Goal: Information Seeking & Learning: Learn about a topic

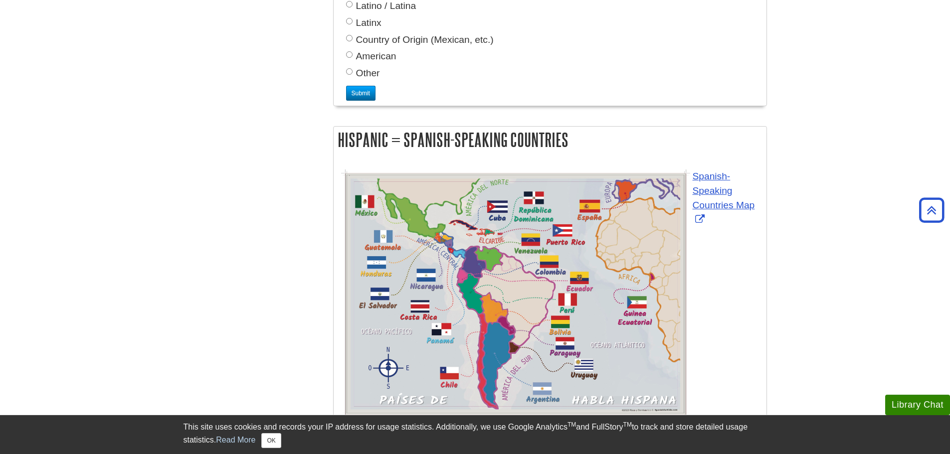
scroll to position [1197, 0]
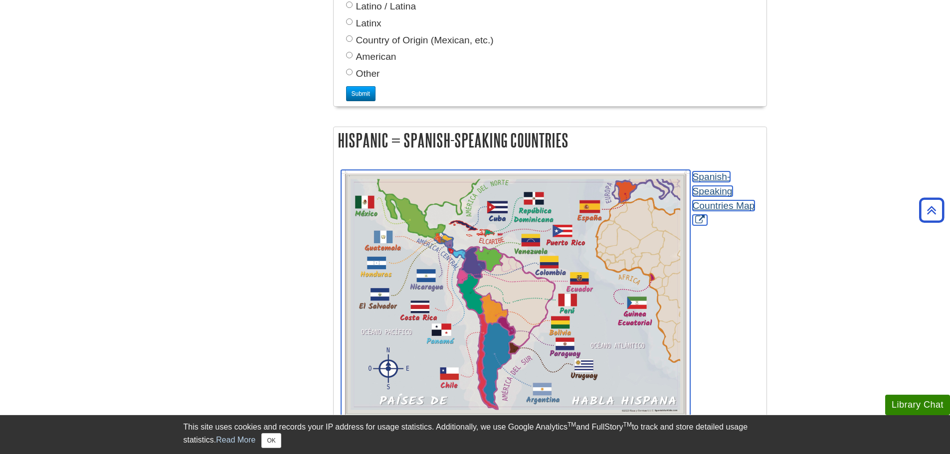
click at [720, 172] on link "Spanish-Speaking Countries Map" at bounding box center [724, 198] width 62 height 53
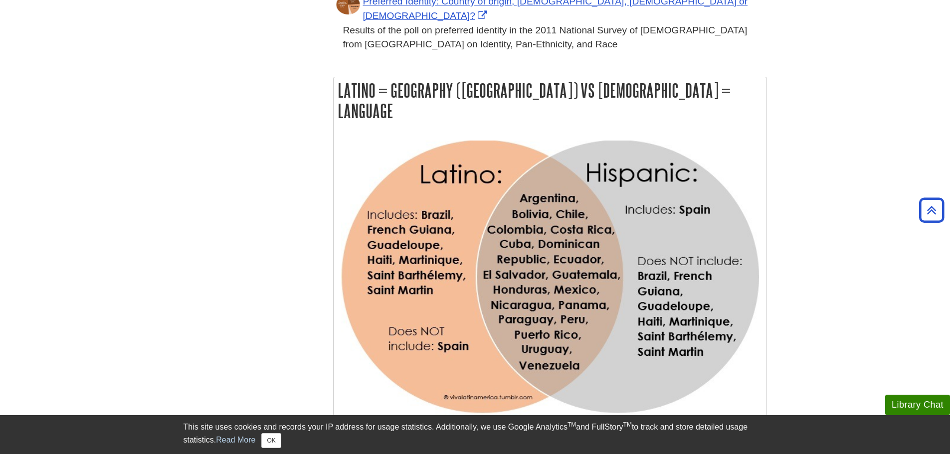
scroll to position [648, 0]
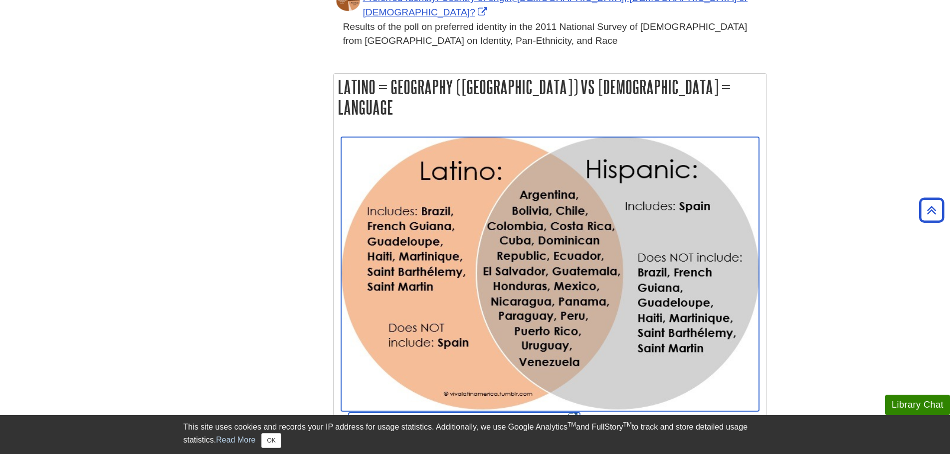
click at [483, 413] on link "Venn Diagram - Latino vs [DEMOGRAPHIC_DATA]" at bounding box center [464, 418] width 231 height 10
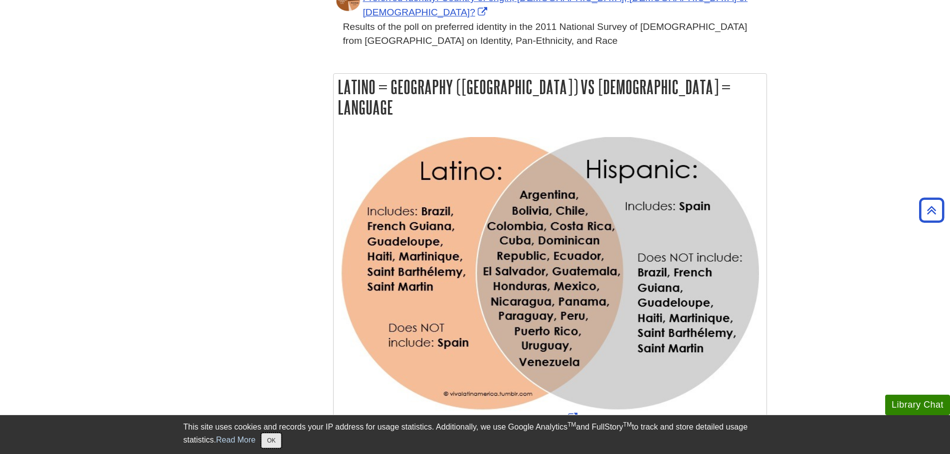
click at [276, 439] on button "OK" at bounding box center [270, 440] width 19 height 15
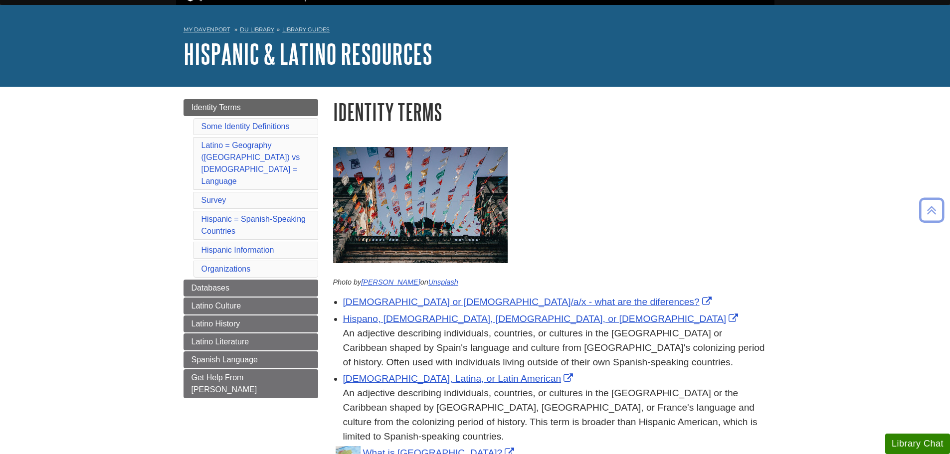
scroll to position [0, 0]
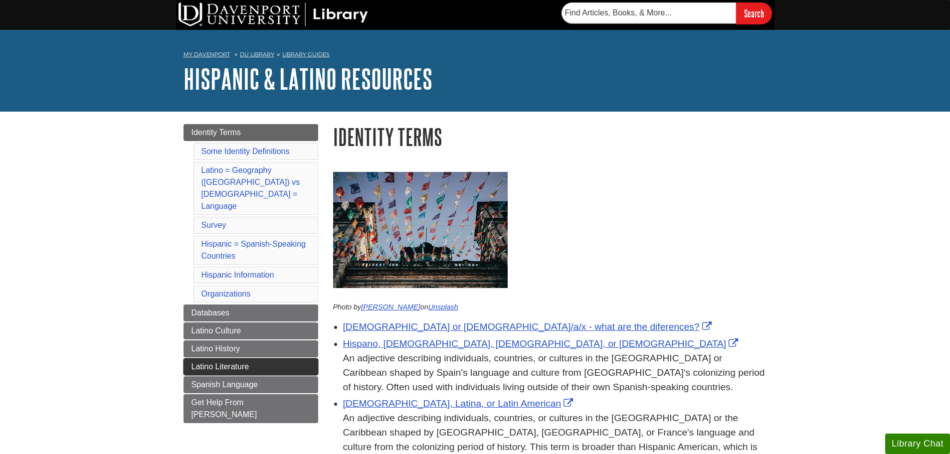
click at [251, 359] on link "Latino Literature" at bounding box center [251, 367] width 135 height 17
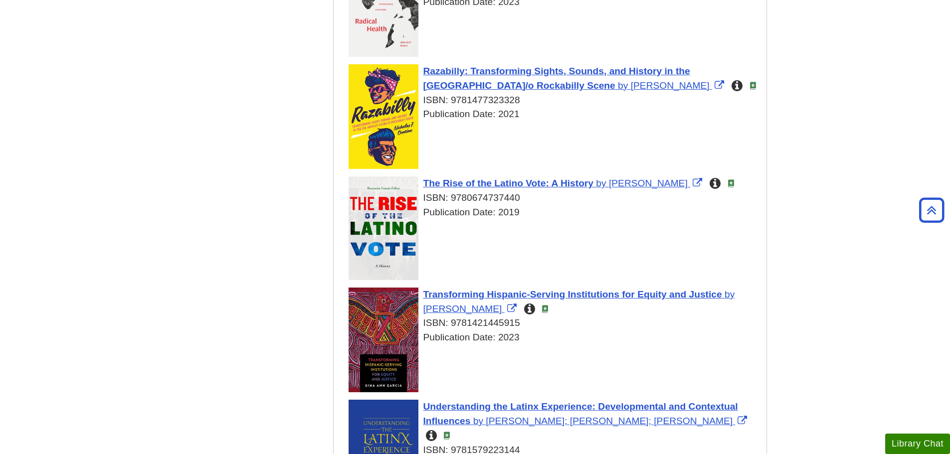
scroll to position [3442, 0]
